Goal: Task Accomplishment & Management: Complete application form

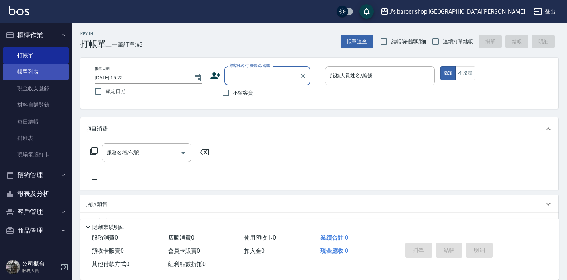
drag, startPoint x: 41, startPoint y: 71, endPoint x: 56, endPoint y: 71, distance: 15.1
click at [41, 71] on link "帳單列表" at bounding box center [36, 72] width 66 height 16
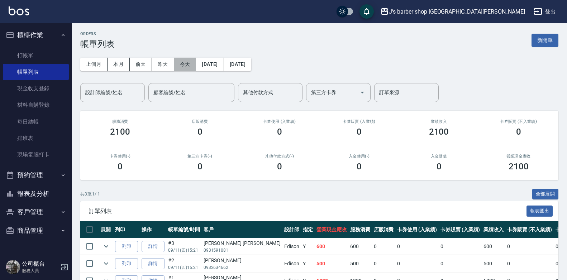
click at [186, 66] on button "今天" at bounding box center [185, 64] width 22 height 13
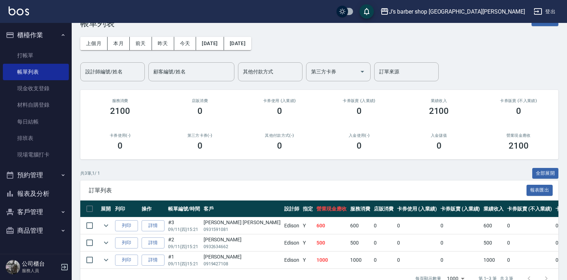
scroll to position [43, 0]
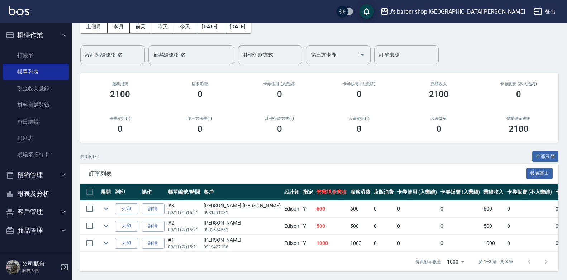
click at [50, 170] on button "預約管理" at bounding box center [36, 175] width 66 height 19
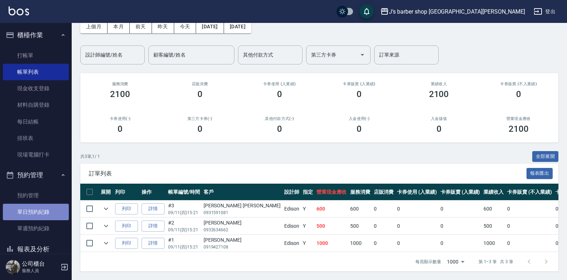
click at [42, 211] on link "單日預約紀錄" at bounding box center [36, 212] width 66 height 16
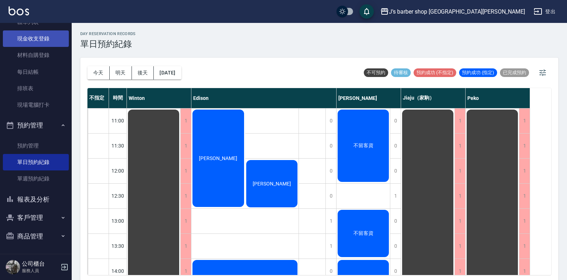
click at [44, 39] on link "現金收支登錄" at bounding box center [36, 38] width 66 height 16
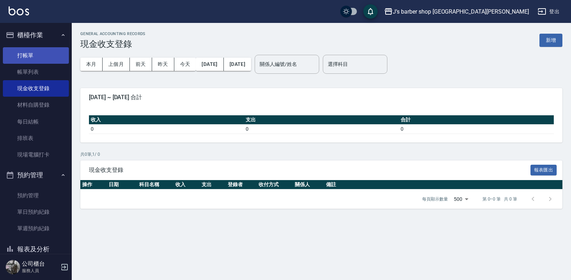
click at [37, 57] on link "打帳單" at bounding box center [36, 55] width 66 height 16
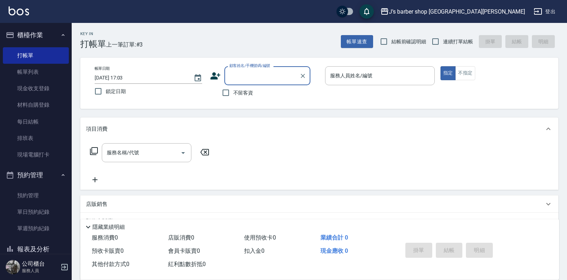
click at [276, 80] on input "顧客姓名/手機號碼/編號" at bounding box center [262, 76] width 69 height 13
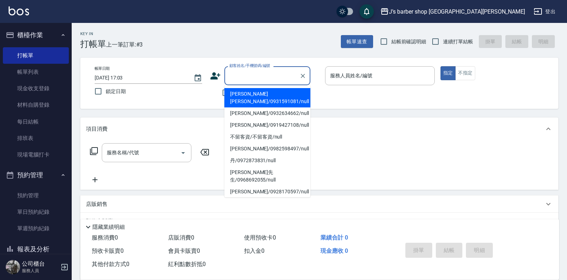
drag, startPoint x: 356, startPoint y: 115, endPoint x: 370, endPoint y: 116, distance: 14.0
click at [364, 116] on div "Key In 打帳單 上一筆訂單:#3 帳單速查 結帳前確認明細 連續打單結帳 掛單 結帳 明細 帳單日期 [DATE] 17:03 鎖定日期 顧客姓名/手機…" at bounding box center [320, 187] width 496 height 328
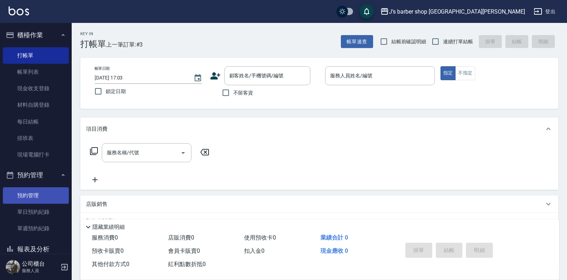
click at [29, 193] on link "預約管理" at bounding box center [36, 196] width 66 height 16
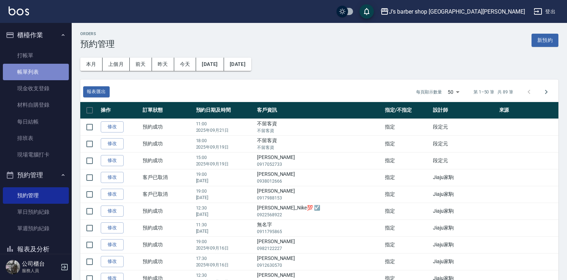
click at [51, 74] on link "帳單列表" at bounding box center [36, 72] width 66 height 16
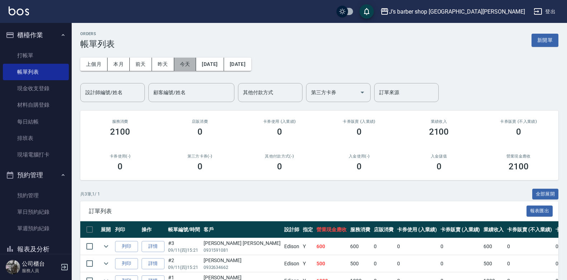
click at [188, 64] on button "今天" at bounding box center [185, 64] width 22 height 13
click at [184, 64] on button "今天" at bounding box center [185, 64] width 22 height 13
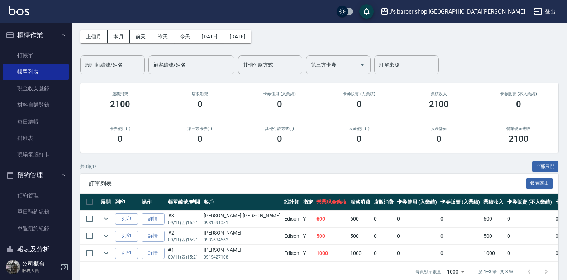
scroll to position [43, 0]
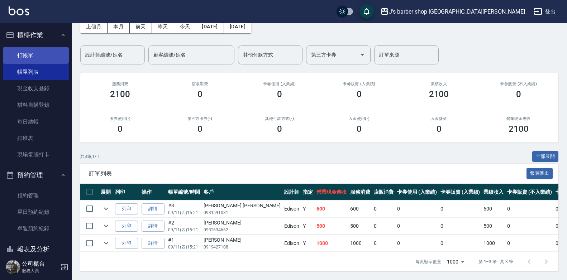
click at [46, 60] on link "打帳單" at bounding box center [36, 55] width 66 height 16
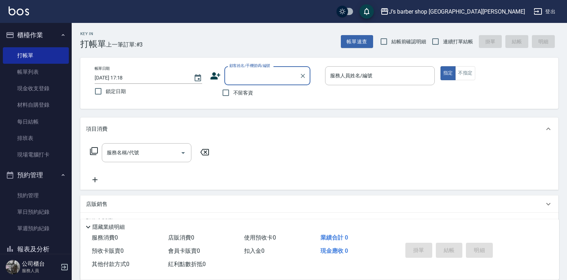
click at [245, 89] on span "不留客資" at bounding box center [243, 93] width 20 height 8
click at [233, 89] on input "不留客資" at bounding box center [225, 92] width 15 height 15
checkbox input "true"
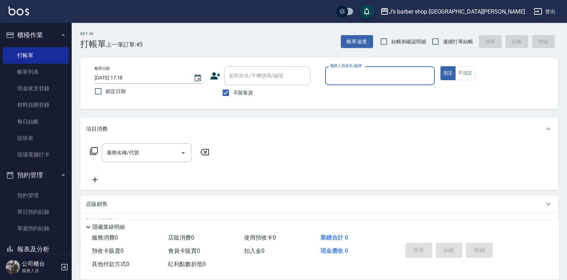
click at [403, 80] on input "服務人員姓名/編號" at bounding box center [379, 76] width 103 height 13
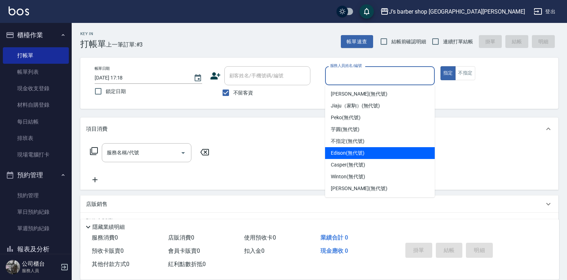
click at [355, 156] on span "Edison (無代號)" at bounding box center [347, 154] width 33 height 8
type input "Edison(無代號)"
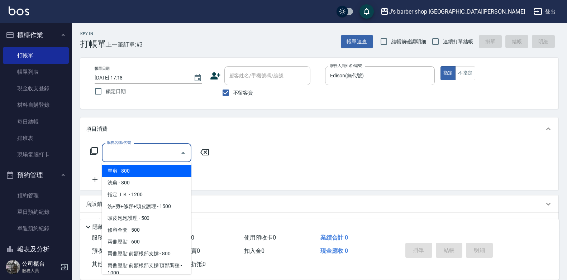
click at [141, 156] on input "服務名稱/代號" at bounding box center [141, 153] width 72 height 13
click at [258, 154] on div "服務名稱/代號 服務名稱/代號" at bounding box center [319, 165] width 478 height 49
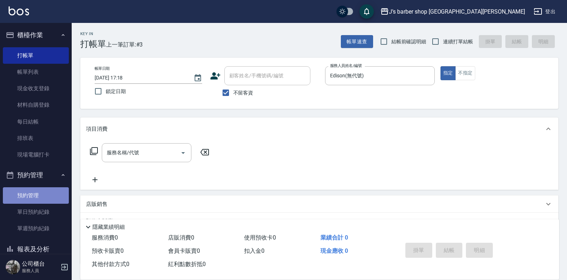
click at [37, 193] on link "預約管理" at bounding box center [36, 196] width 66 height 16
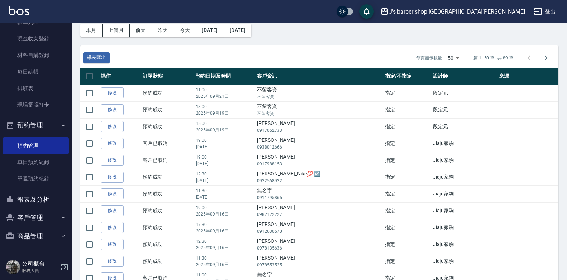
scroll to position [72, 0]
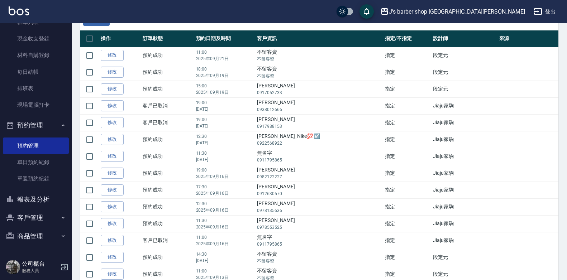
click at [42, 213] on button "客戶管理" at bounding box center [36, 218] width 66 height 19
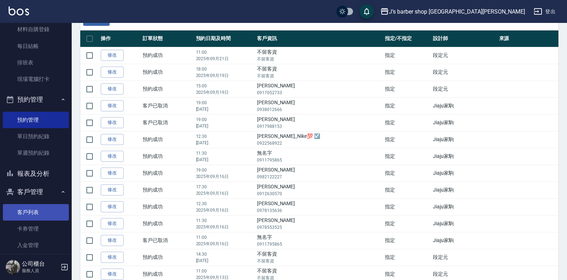
scroll to position [105, 0]
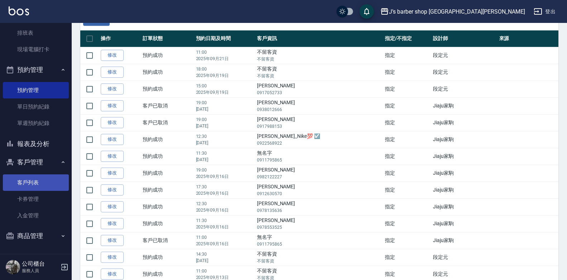
click at [49, 186] on link "客戶列表" at bounding box center [36, 183] width 66 height 16
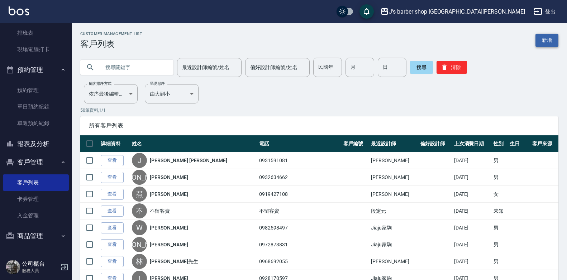
drag, startPoint x: 530, startPoint y: 45, endPoint x: 536, endPoint y: 43, distance: 6.4
click at [531, 45] on div "Customer Management List 客戶列表 新增" at bounding box center [319, 41] width 478 height 18
click at [536, 43] on link "新增" at bounding box center [547, 40] width 23 height 13
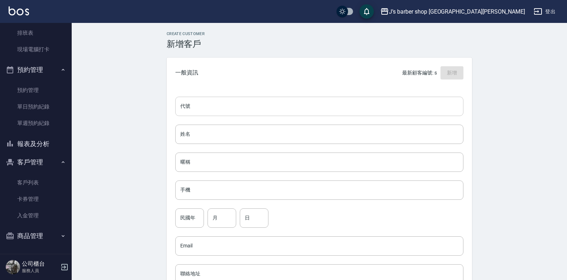
click at [233, 101] on input "代號" at bounding box center [319, 106] width 288 height 19
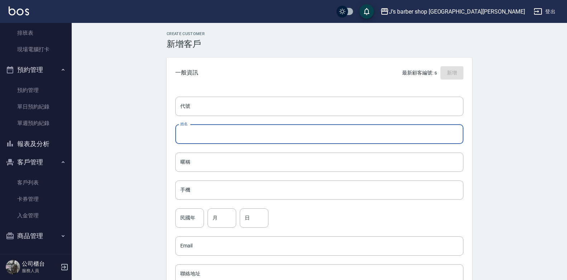
click at [221, 133] on input "姓名" at bounding box center [319, 134] width 288 height 19
type input "Y"
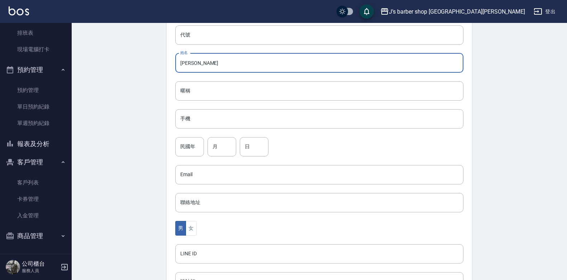
scroll to position [72, 0]
type input "[PERSON_NAME]"
click at [268, 117] on input "手機" at bounding box center [319, 118] width 288 height 19
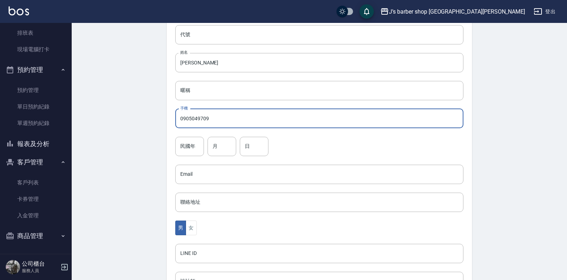
scroll to position [186, 0]
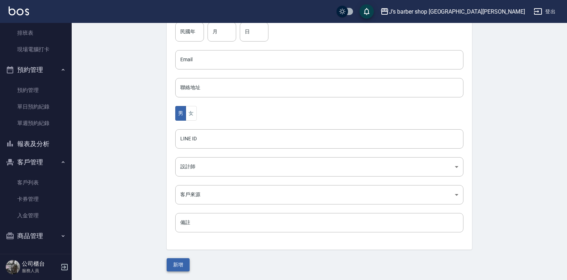
type input "0905049709"
click at [177, 262] on button "新增" at bounding box center [178, 265] width 23 height 13
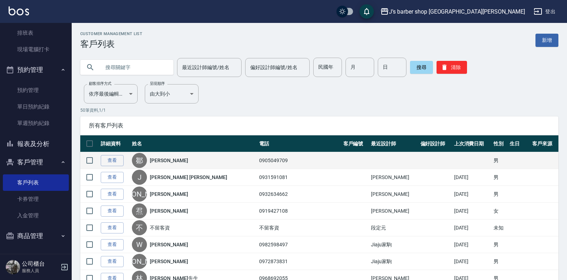
click at [267, 161] on td "0905049709" at bounding box center [299, 160] width 84 height 17
drag, startPoint x: 261, startPoint y: 159, endPoint x: 278, endPoint y: 161, distance: 17.3
click at [278, 161] on tr "查看 [PERSON_NAME] 0905049709 男" at bounding box center [319, 160] width 478 height 17
drag, startPoint x: 278, startPoint y: 161, endPoint x: 270, endPoint y: 162, distance: 8.0
copy tr "[PERSON_NAME]0905049709"
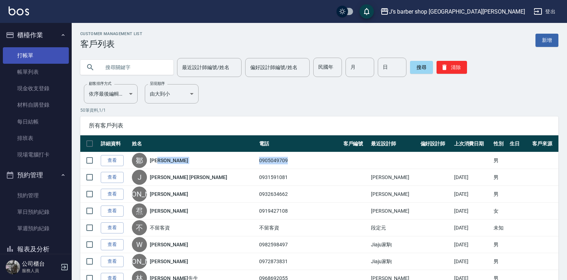
click at [35, 59] on link "打帳單" at bounding box center [36, 55] width 66 height 16
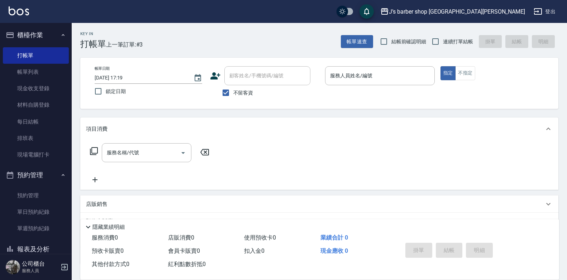
click at [237, 91] on span "不留客資" at bounding box center [243, 93] width 20 height 8
click at [233, 91] on input "不留客資" at bounding box center [225, 92] width 15 height 15
checkbox input "false"
click at [254, 74] on input "顧客姓名/手機號碼/編號" at bounding box center [262, 76] width 69 height 13
drag, startPoint x: 254, startPoint y: 74, endPoint x: 250, endPoint y: 76, distance: 4.7
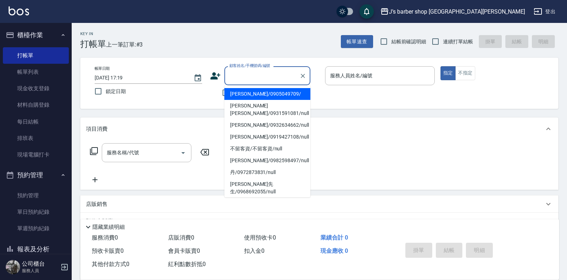
click at [250, 76] on input "顧客姓名/手機號碼/編號" at bounding box center [262, 76] width 69 height 13
click at [253, 96] on li "[PERSON_NAME]/0905049709/" at bounding box center [267, 94] width 86 height 12
type input "[PERSON_NAME]/0905049709/"
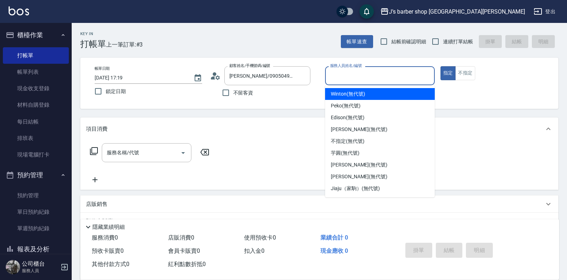
click at [391, 77] on input "服務人員姓名/編號" at bounding box center [379, 76] width 103 height 13
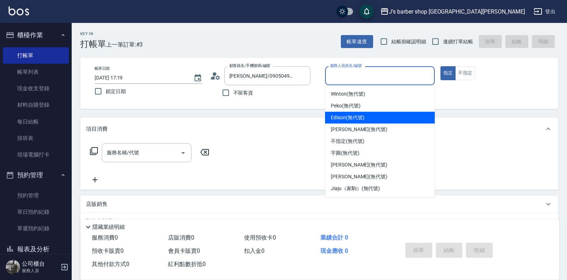
click at [364, 120] on span "Edison (無代號)" at bounding box center [347, 118] width 33 height 8
type input "Edison(無代號)"
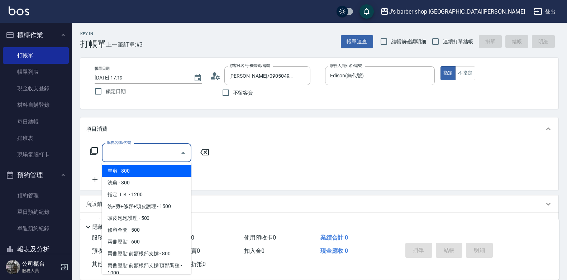
click at [134, 150] on div "服務名稱/代號 服務名稱/代號" at bounding box center [147, 152] width 90 height 19
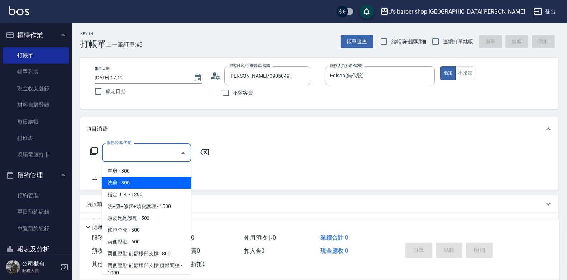
click at [150, 185] on span "洗剪 - 800" at bounding box center [147, 183] width 90 height 12
type input "洗剪(101)"
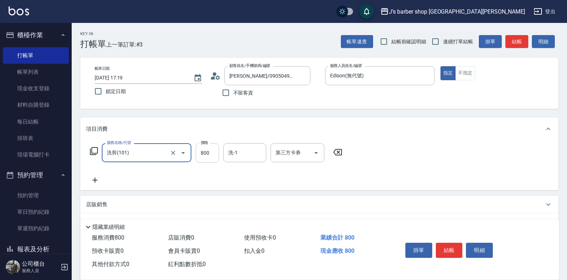
click at [216, 150] on input "800" at bounding box center [207, 152] width 23 height 19
type input "600"
click at [154, 186] on div "服務名稱/代號 洗剪(101) 服務名稱/代號 價格 600 價格 洗-1 洗-1 第三方卡券 第三方卡券" at bounding box center [319, 166] width 478 height 50
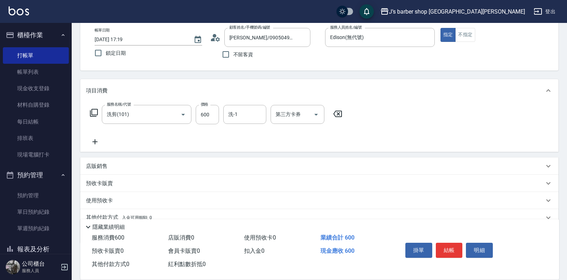
scroll to position [71, 0]
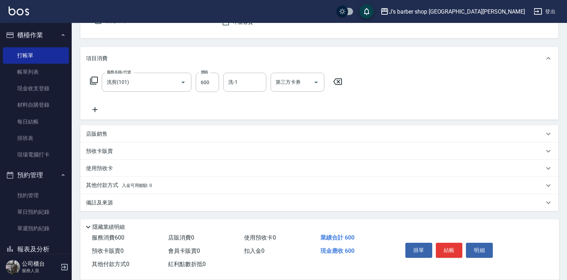
click at [98, 204] on p "備註及來源" at bounding box center [99, 203] width 27 height 8
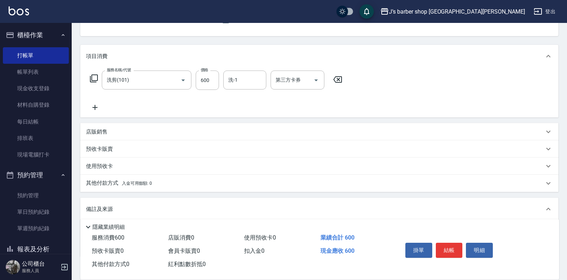
scroll to position [119, 0]
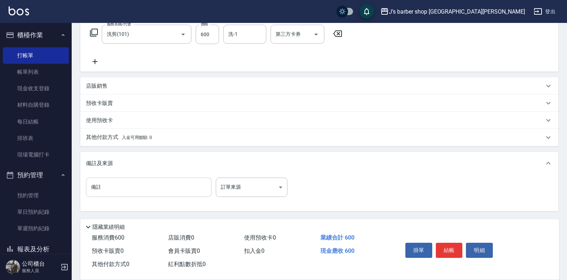
click at [129, 191] on input "備註" at bounding box center [149, 187] width 126 height 19
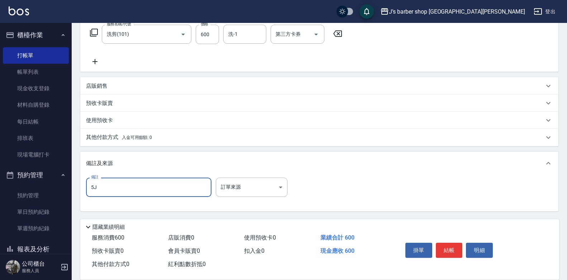
type input "5"
type input "轉帳"
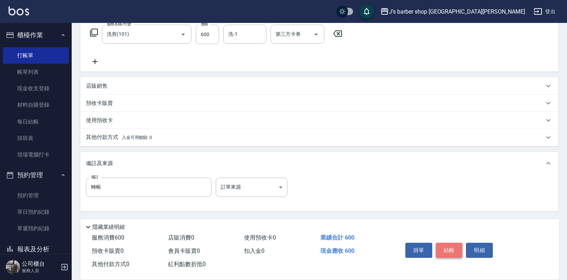
click at [455, 250] on button "結帳" at bounding box center [449, 250] width 27 height 15
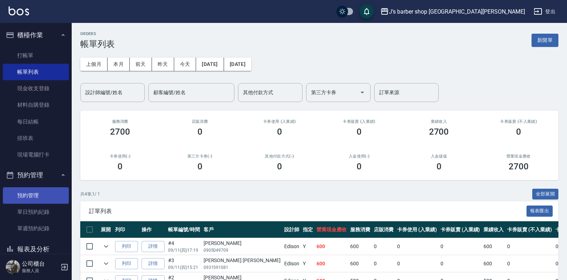
click at [36, 196] on link "預約管理" at bounding box center [36, 196] width 66 height 16
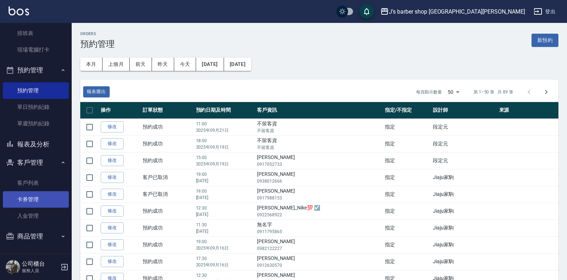
scroll to position [105, 0]
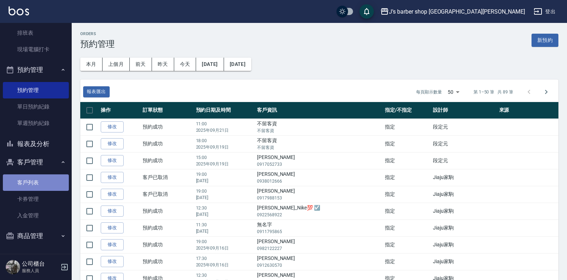
click at [53, 175] on link "客戶列表" at bounding box center [36, 183] width 66 height 16
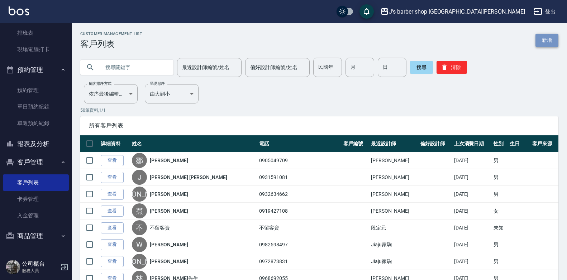
click at [540, 44] on link "新增" at bounding box center [547, 40] width 23 height 13
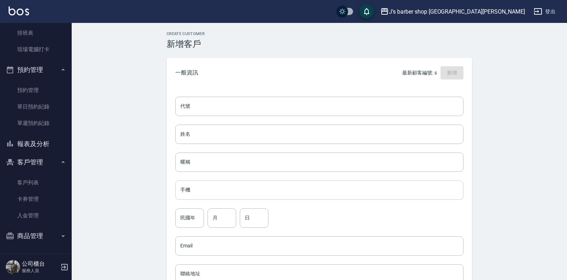
click at [227, 188] on input "手機" at bounding box center [319, 190] width 288 height 19
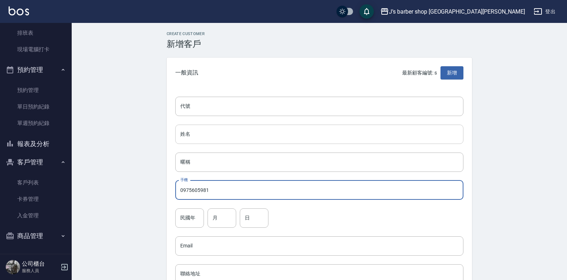
type input "0975605981"
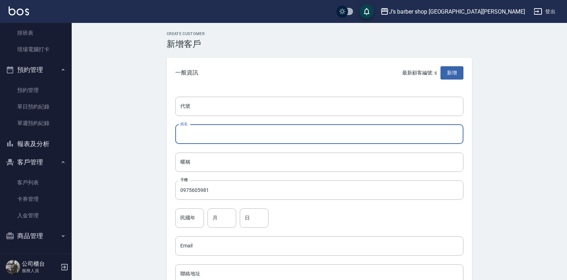
click at [211, 131] on input "姓名" at bounding box center [319, 134] width 288 height 19
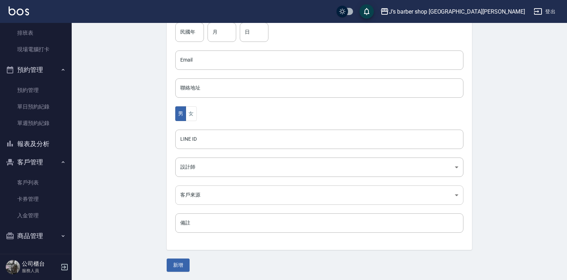
scroll to position [186, 0]
type input "[PERSON_NAME][PERSON_NAME]"
click at [187, 266] on button "新增" at bounding box center [178, 265] width 23 height 13
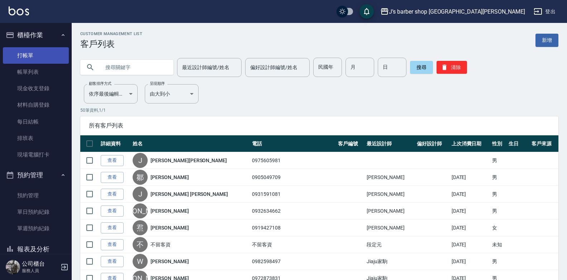
click at [46, 59] on link "打帳單" at bounding box center [36, 55] width 66 height 16
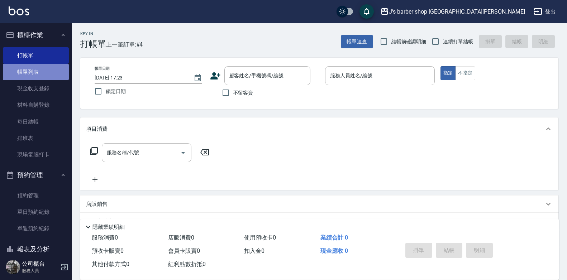
click at [39, 65] on link "帳單列表" at bounding box center [36, 72] width 66 height 16
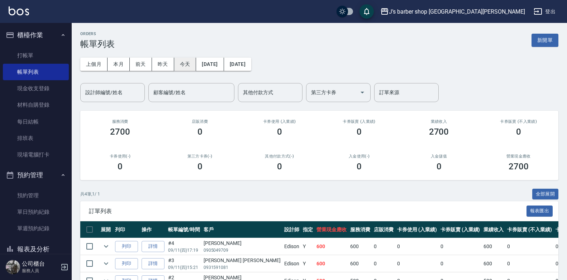
click at [190, 61] on button "今天" at bounding box center [185, 64] width 22 height 13
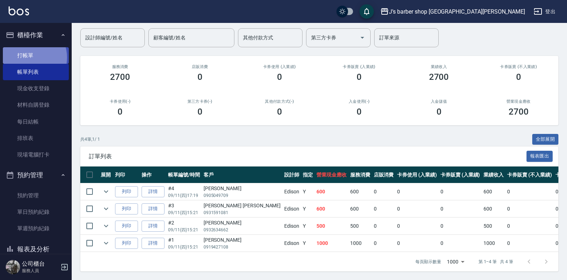
click at [29, 57] on link "打帳單" at bounding box center [36, 55] width 66 height 16
